Goal: Use online tool/utility: Utilize a website feature to perform a specific function

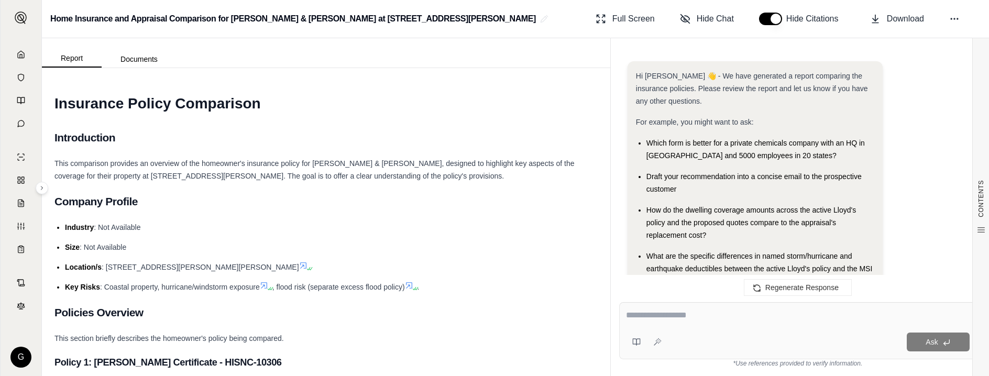
scroll to position [3700, 0]
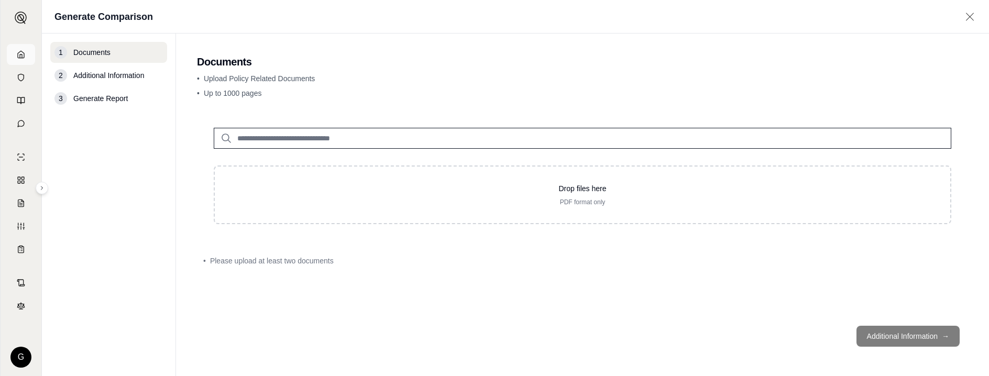
click at [23, 54] on icon at bounding box center [21, 54] width 8 height 8
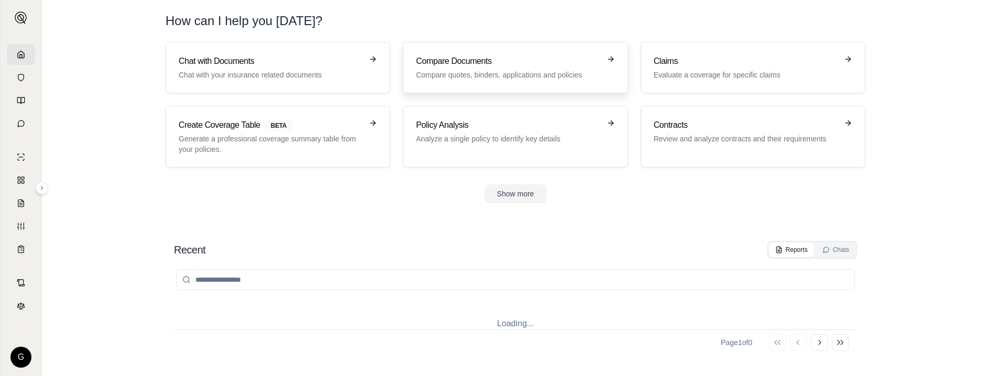
click at [417, 68] on div "Compare Documents Compare quotes, binders, applications and policies" at bounding box center [508, 67] width 184 height 25
click at [479, 136] on p "Analyze a single policy to identify key details" at bounding box center [508, 139] width 184 height 10
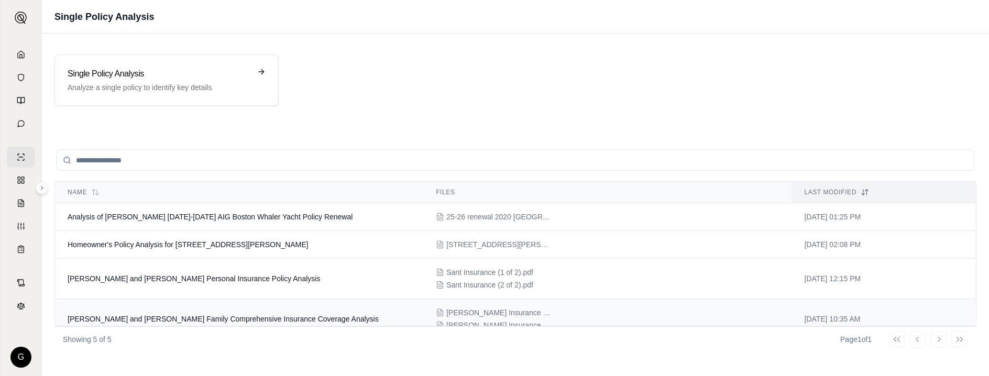
click at [173, 320] on span "[PERSON_NAME] and [PERSON_NAME] Family Comprehensive Insurance Coverage Analysis" at bounding box center [223, 319] width 311 height 8
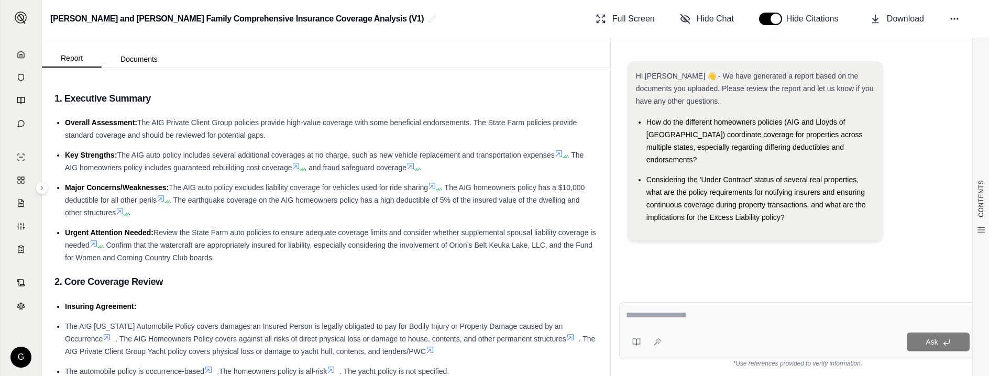
click at [718, 318] on textarea at bounding box center [798, 315] width 344 height 13
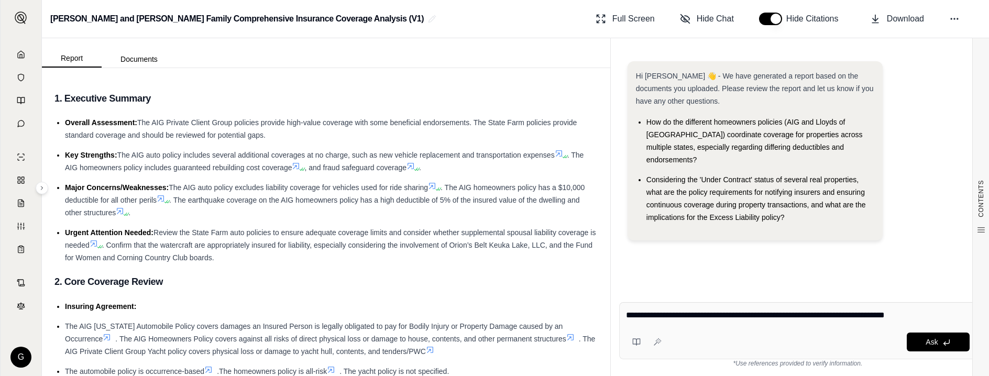
type textarea "**********"
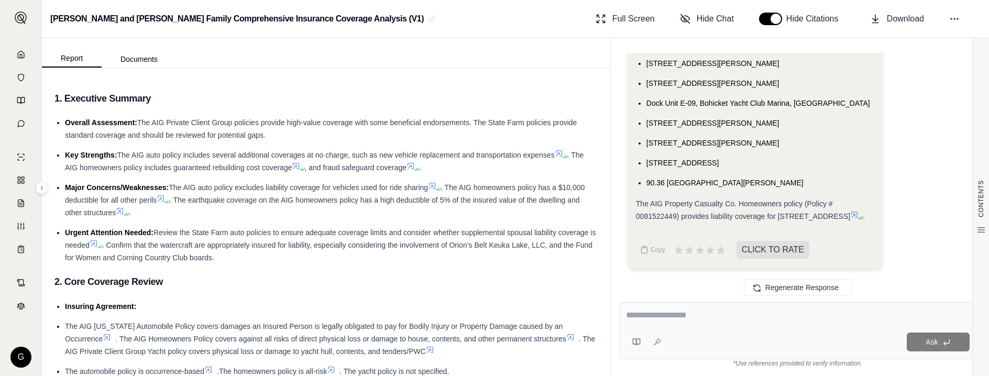
scroll to position [790, 0]
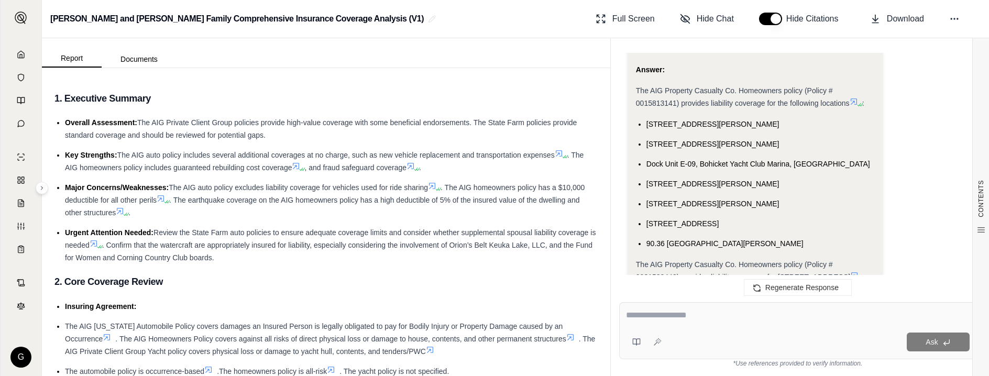
click at [857, 106] on icon at bounding box center [854, 101] width 8 height 8
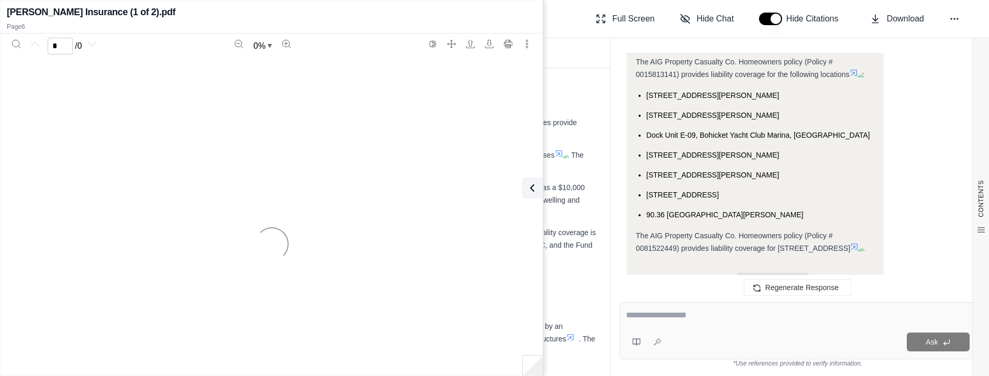
scroll to position [809, 0]
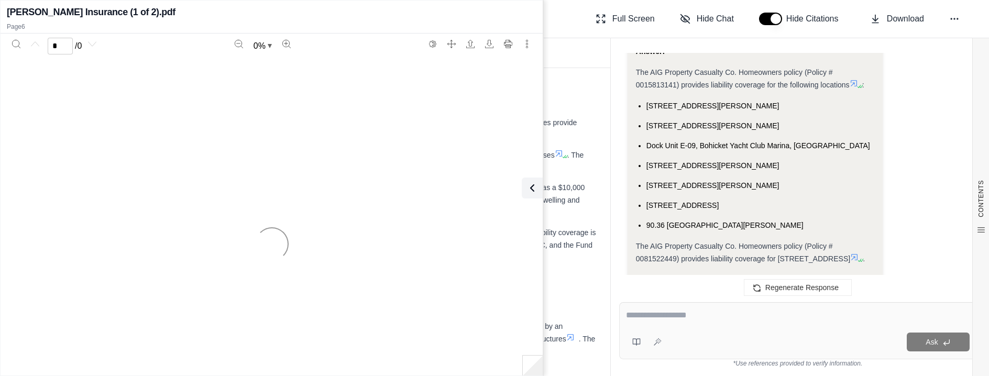
drag, startPoint x: 839, startPoint y: 170, endPoint x: 646, endPoint y: 116, distance: 200.8
click at [646, 116] on ul "[STREET_ADDRESS][PERSON_NAME] [STREET_ADDRESS][GEOGRAPHIC_DATA][PERSON_NAME] [S…" at bounding box center [755, 166] width 239 height 132
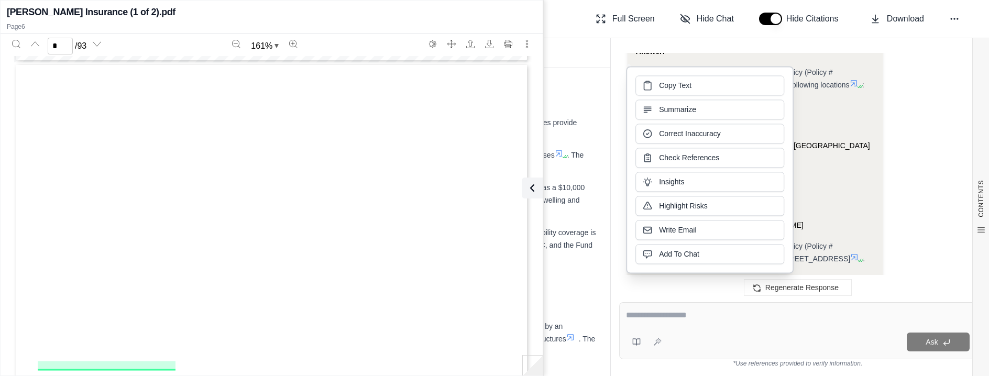
scroll to position [3333, 0]
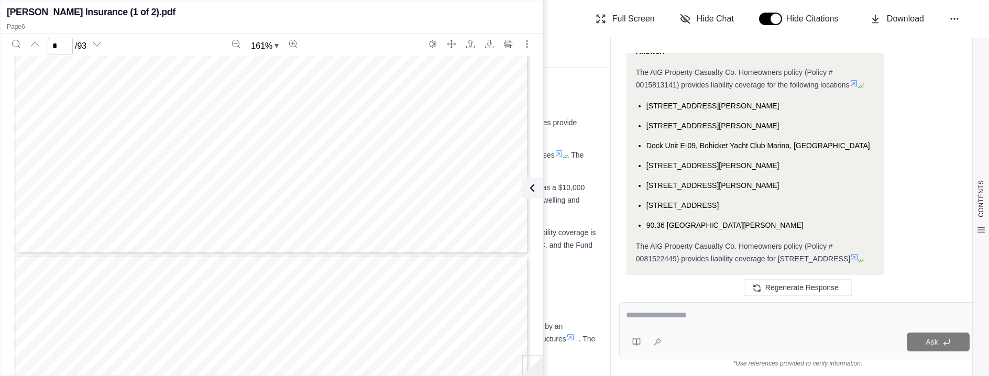
scroll to position [4311, 0]
click at [430, 250] on div "Page 7" at bounding box center [271, 78] width 515 height 667
type input "*"
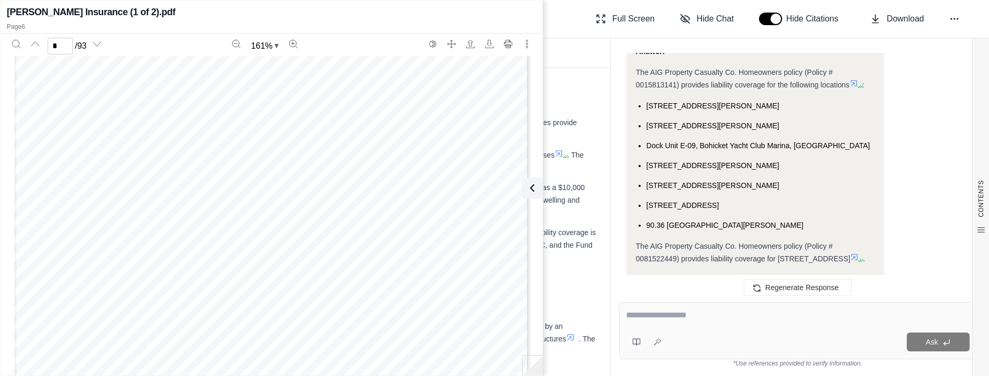
click at [303, 296] on div "Page 7" at bounding box center [271, 371] width 515 height 667
